Goal: Information Seeking & Learning: Learn about a topic

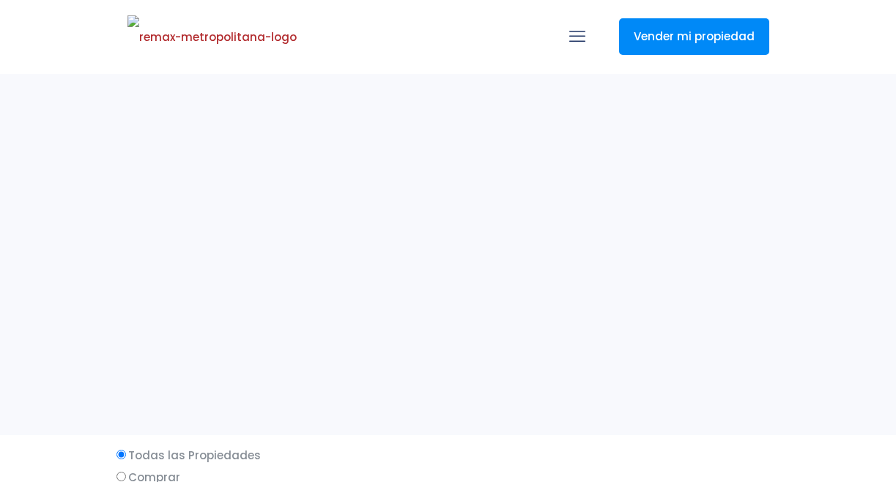
select select
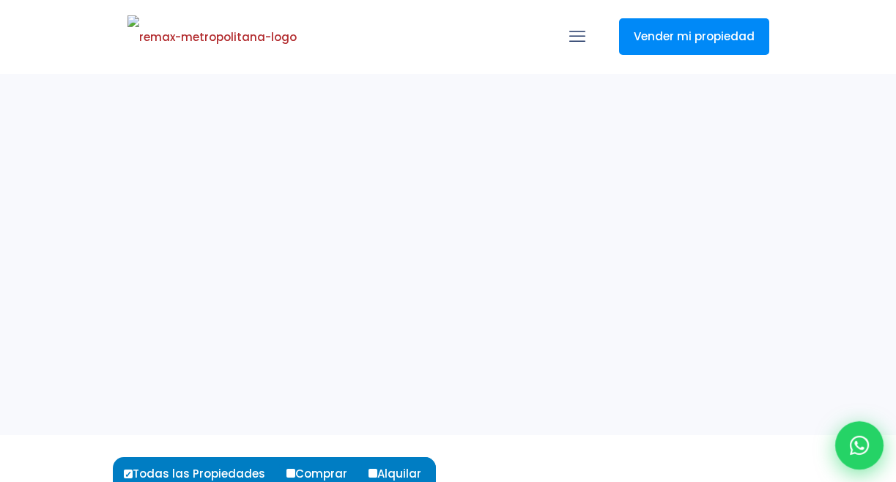
click at [848, 442] on div at bounding box center [859, 445] width 48 height 48
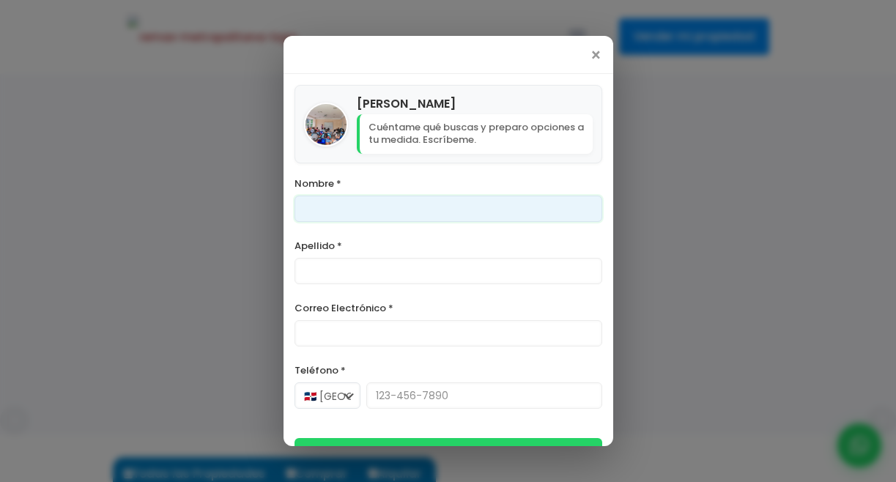
click at [470, 206] on input "Nombre *" at bounding box center [448, 209] width 308 height 26
type input "Franklin"
type input "[PERSON_NAME]"
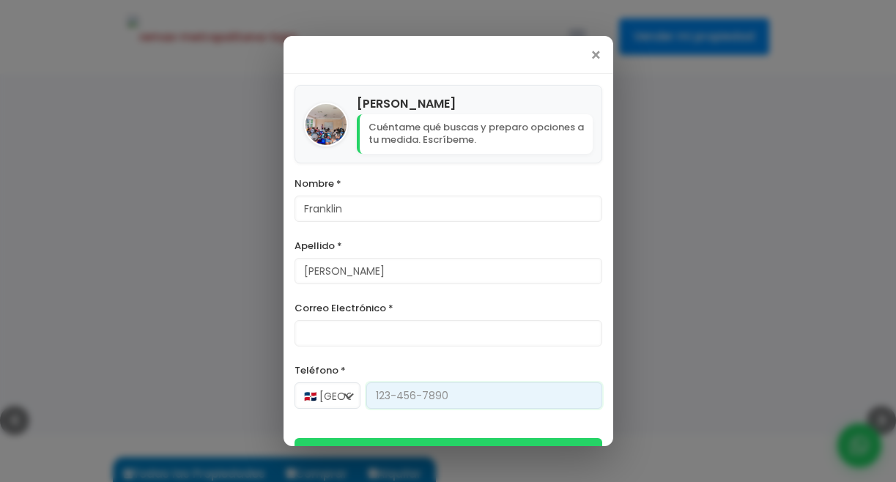
type input "[PHONE_NUMBER]"
